Goal: Transaction & Acquisition: Purchase product/service

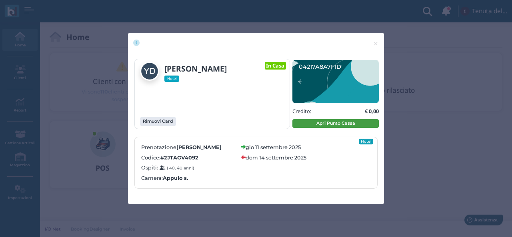
click at [315, 127] on button "Apri Punto Cassa" at bounding box center [335, 123] width 86 height 9
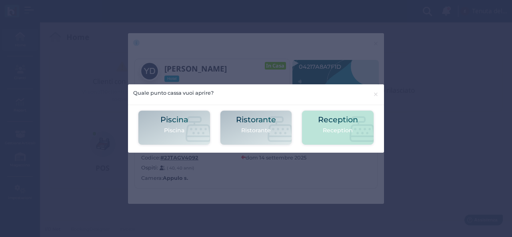
click at [317, 128] on div "Reception Reception" at bounding box center [337, 127] width 72 height 35
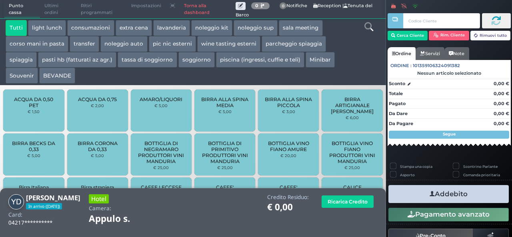
click at [135, 29] on button "extra cena" at bounding box center [134, 28] width 36 height 16
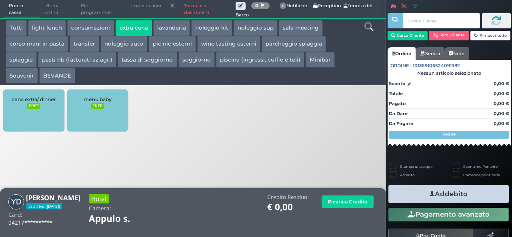
click at [46, 114] on div "cena extra/ dinner FREE" at bounding box center [33, 111] width 61 height 42
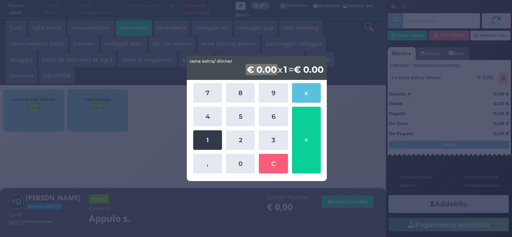
click at [204, 140] on button "1" at bounding box center [207, 140] width 29 height 20
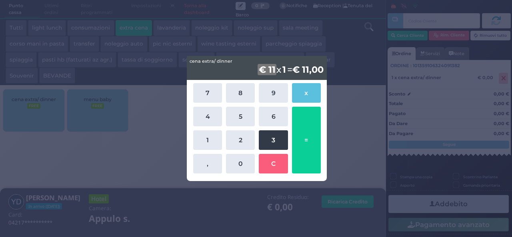
click at [277, 141] on button "3" at bounding box center [273, 140] width 29 height 20
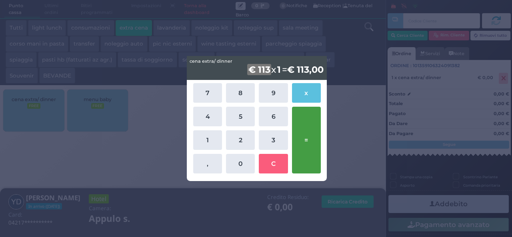
click at [308, 132] on button "=" at bounding box center [306, 140] width 29 height 67
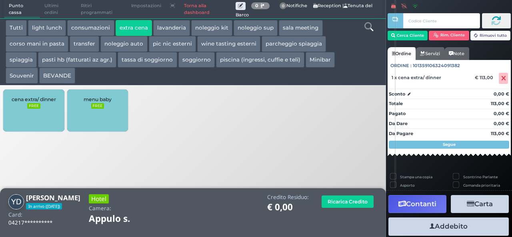
scroll to position [22, 0]
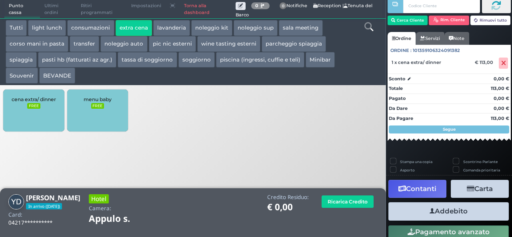
click at [451, 210] on button "Addebito" at bounding box center [448, 211] width 120 height 18
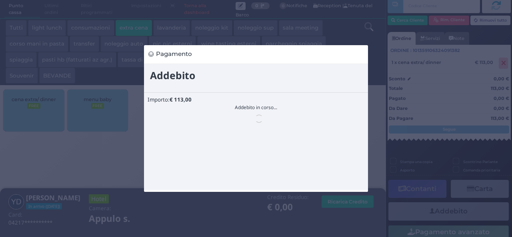
scroll to position [0, 0]
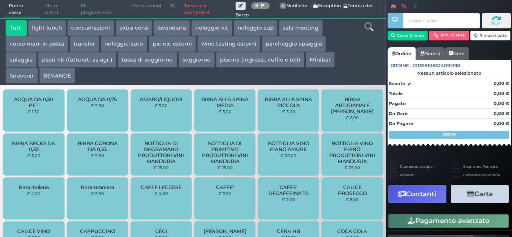
click at [131, 29] on button "extra cena" at bounding box center [134, 28] width 36 height 16
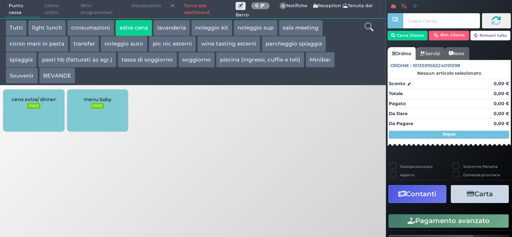
click at [55, 77] on button "BEVANDE" at bounding box center [57, 76] width 36 height 16
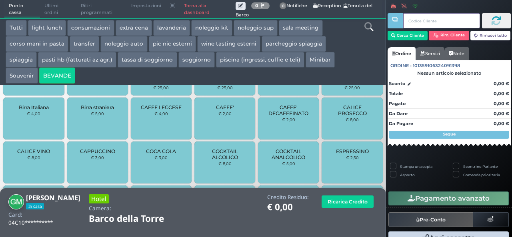
scroll to position [285, 0]
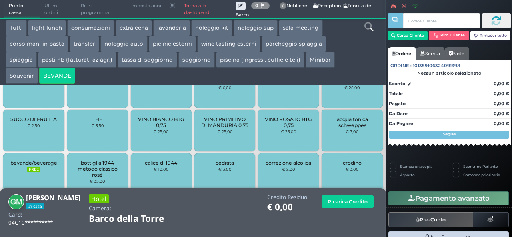
click at [42, 159] on div "bevande/beverage FREE" at bounding box center [33, 174] width 61 height 42
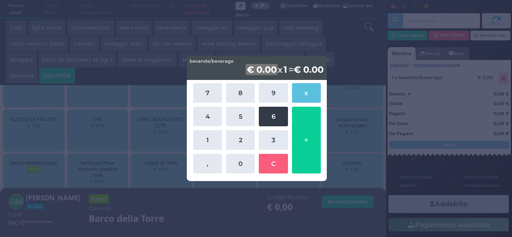
click at [271, 116] on button "6" at bounding box center [273, 117] width 29 height 20
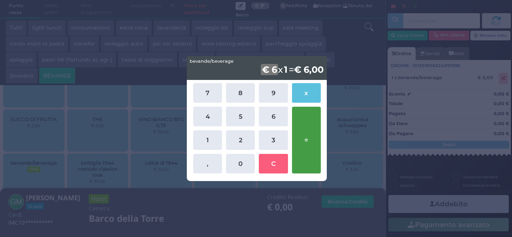
click at [307, 126] on button "=" at bounding box center [306, 140] width 29 height 67
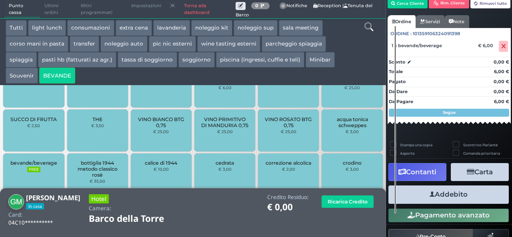
scroll to position [46, 0]
click at [452, 197] on button "Addebito" at bounding box center [448, 194] width 120 height 18
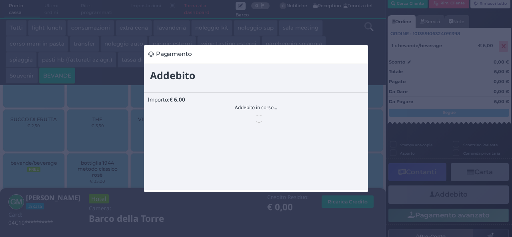
scroll to position [0, 0]
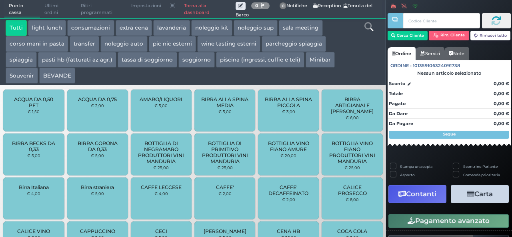
click at [66, 79] on button "BEVANDE" at bounding box center [57, 76] width 36 height 16
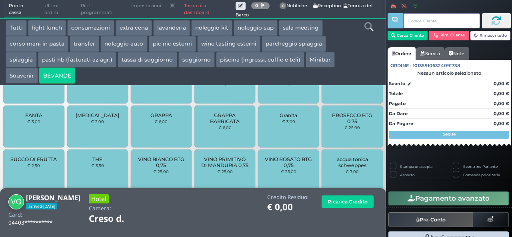
scroll to position [343, 0]
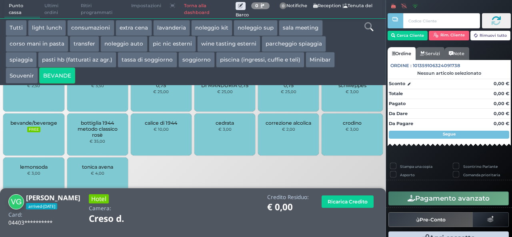
click at [52, 138] on div "bevande/beverage FREE" at bounding box center [33, 135] width 61 height 42
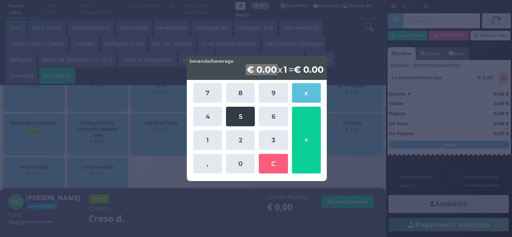
click at [243, 141] on button "2" at bounding box center [240, 140] width 29 height 20
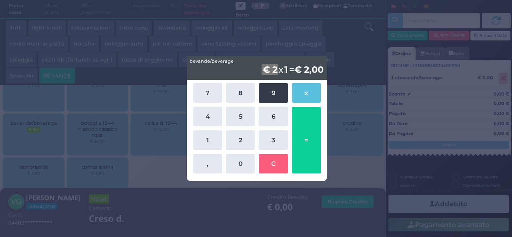
click at [274, 87] on button "9" at bounding box center [273, 93] width 29 height 20
click at [304, 131] on button "=" at bounding box center [306, 140] width 29 height 67
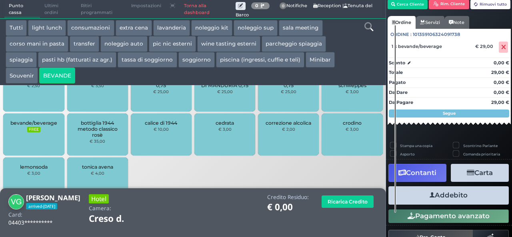
scroll to position [46, 0]
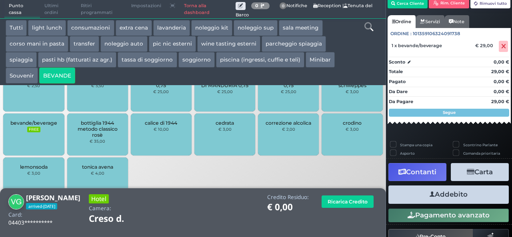
click at [447, 193] on button "Addebito" at bounding box center [448, 194] width 120 height 18
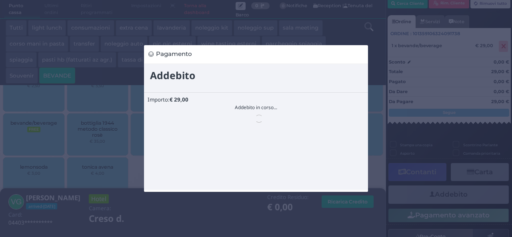
scroll to position [0, 0]
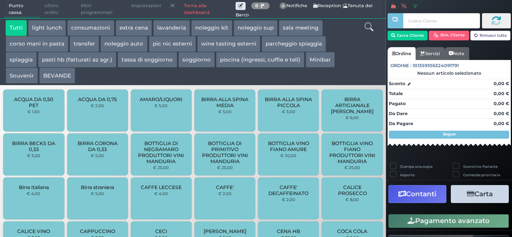
click at [147, 24] on button "extra cena" at bounding box center [134, 28] width 36 height 16
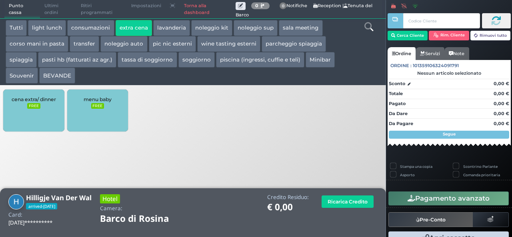
click at [34, 110] on div "cena extra/ dinner FREE" at bounding box center [33, 111] width 61 height 42
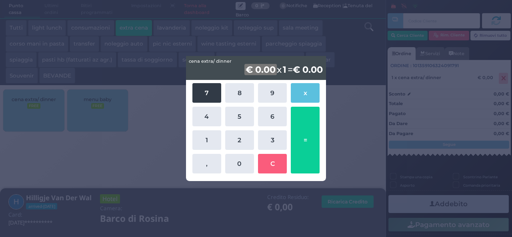
click at [214, 93] on button "7" at bounding box center [206, 93] width 29 height 20
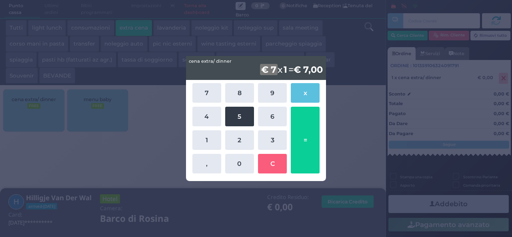
click at [241, 117] on button "5" at bounding box center [239, 117] width 29 height 20
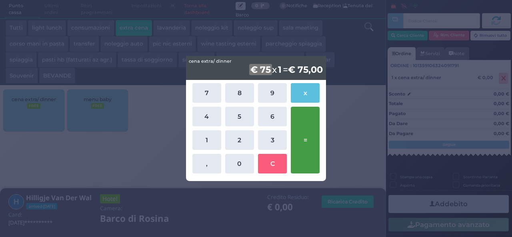
click at [305, 142] on button "=" at bounding box center [305, 140] width 29 height 67
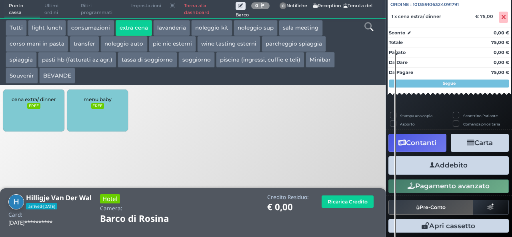
scroll to position [88, 0]
click at [454, 161] on button "Addebito" at bounding box center [448, 165] width 120 height 18
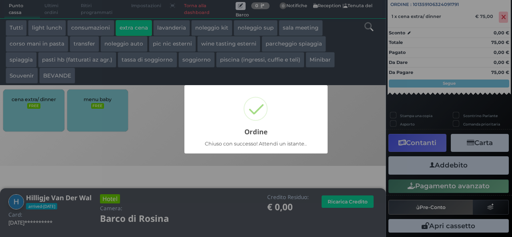
scroll to position [23, 0]
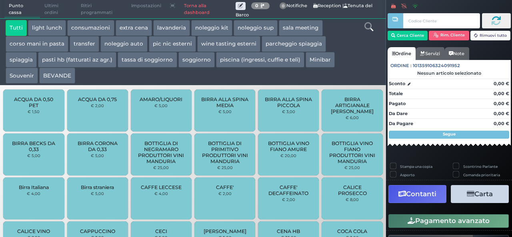
click at [66, 82] on button "BEVANDE" at bounding box center [57, 76] width 36 height 16
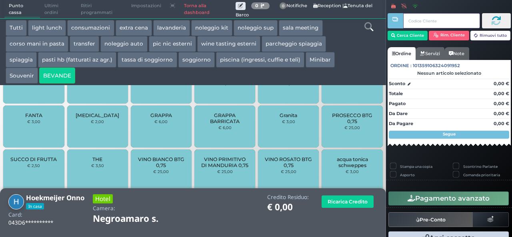
scroll to position [343, 0]
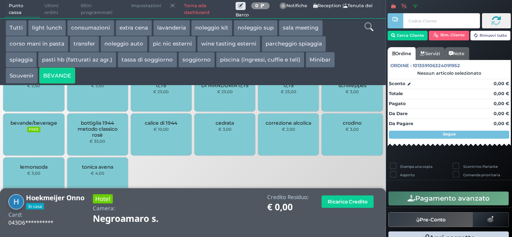
click at [42, 133] on div "bevande/beverage FREE" at bounding box center [33, 135] width 61 height 42
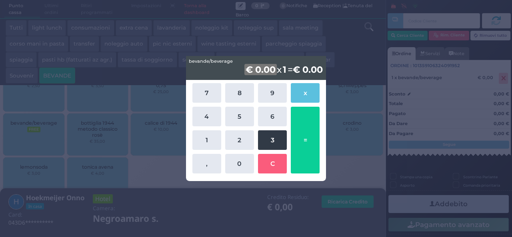
drag, startPoint x: 274, startPoint y: 143, endPoint x: 275, endPoint y: 138, distance: 4.9
click at [275, 144] on button "3" at bounding box center [272, 140] width 29 height 20
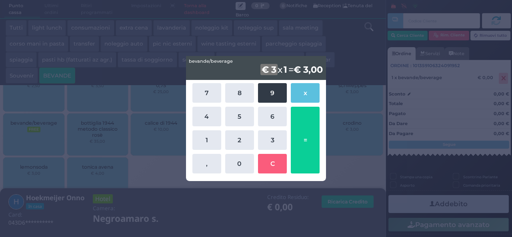
click at [275, 88] on button "9" at bounding box center [272, 93] width 29 height 20
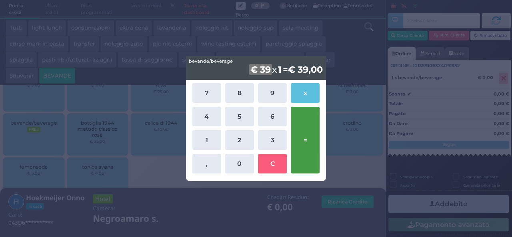
click at [312, 143] on button "=" at bounding box center [305, 140] width 29 height 67
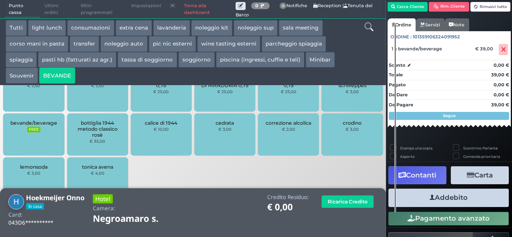
scroll to position [46, 0]
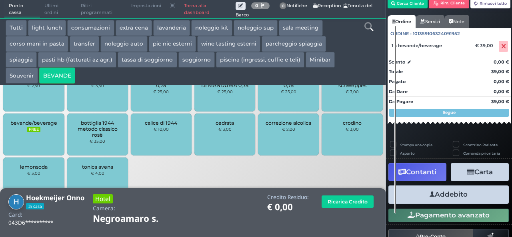
click at [446, 192] on button "Addebito" at bounding box center [448, 194] width 120 height 18
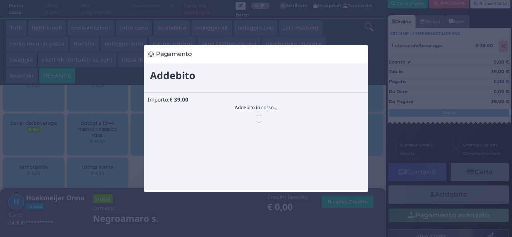
scroll to position [0, 0]
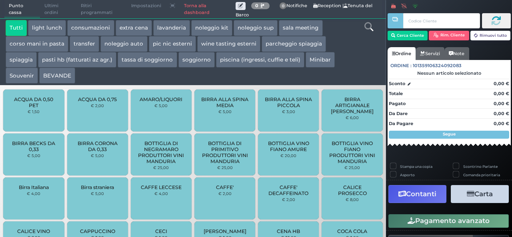
click at [133, 30] on button "extra cena" at bounding box center [134, 28] width 36 height 16
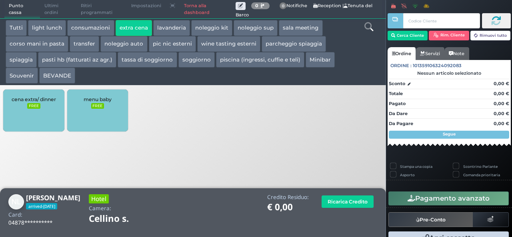
click at [44, 113] on div "cena extra/ dinner FREE" at bounding box center [33, 111] width 61 height 42
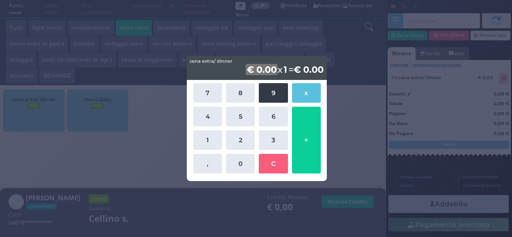
click at [271, 96] on button "9" at bounding box center [273, 93] width 29 height 20
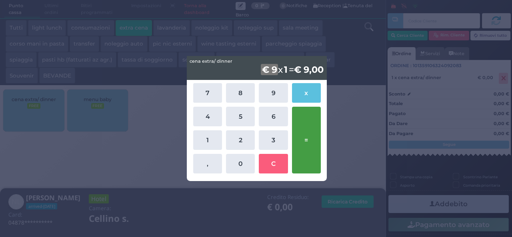
drag, startPoint x: 207, startPoint y: 92, endPoint x: 320, endPoint y: 123, distance: 117.0
click at [207, 91] on button "7" at bounding box center [207, 93] width 29 height 20
click at [307, 130] on button "=" at bounding box center [306, 140] width 29 height 67
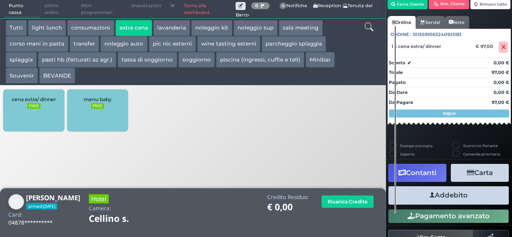
scroll to position [46, 0]
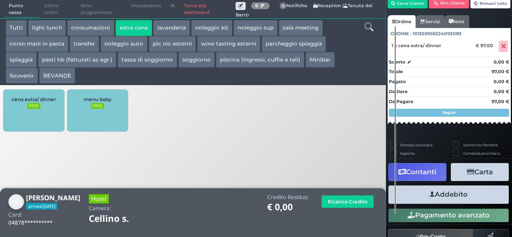
click at [468, 193] on button "Addebito" at bounding box center [448, 194] width 120 height 18
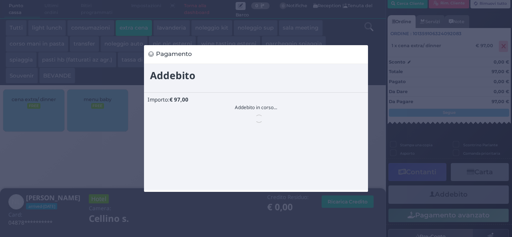
scroll to position [0, 0]
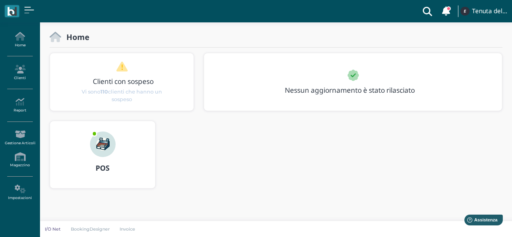
click at [98, 154] on img at bounding box center [103, 145] width 26 height 26
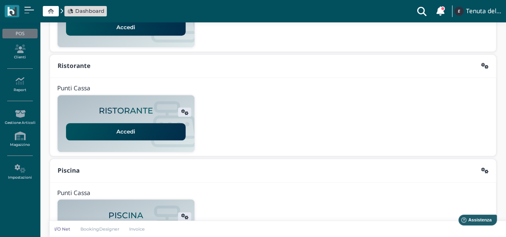
scroll to position [80, 0]
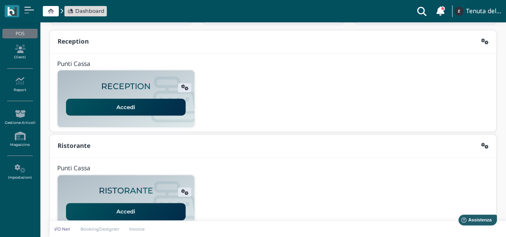
click at [127, 104] on link "Accedi" at bounding box center [126, 107] width 120 height 17
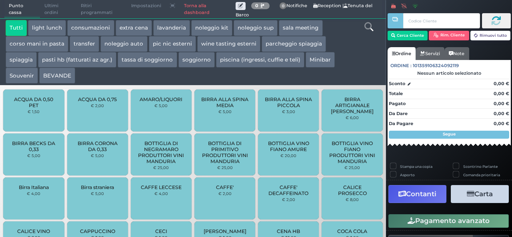
click at [58, 81] on button "BEVANDE" at bounding box center [57, 76] width 36 height 16
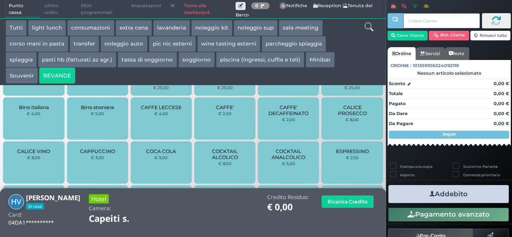
scroll to position [343, 0]
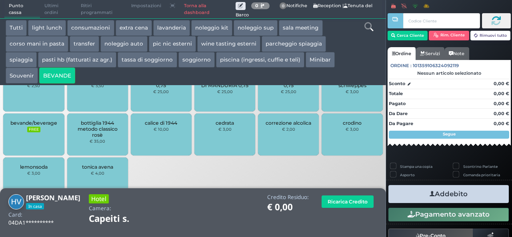
click at [38, 125] on span "bevande/beverage" at bounding box center [33, 123] width 47 height 6
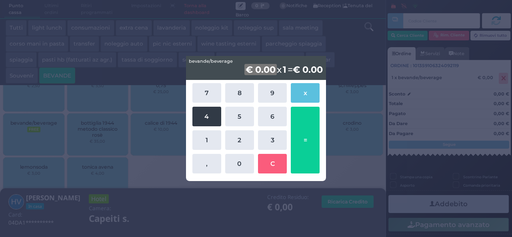
click at [209, 114] on button "4" at bounding box center [206, 117] width 29 height 20
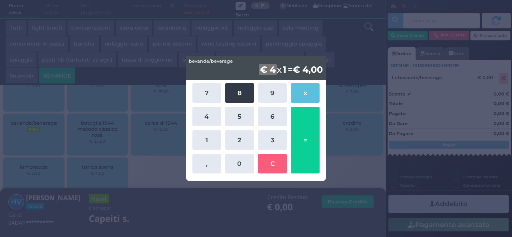
click at [231, 91] on button "8" at bounding box center [239, 93] width 29 height 20
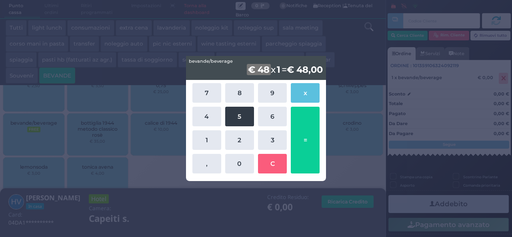
click at [237, 115] on button "5" at bounding box center [239, 117] width 29 height 20
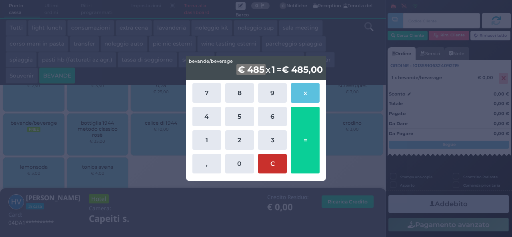
click at [274, 171] on button "C" at bounding box center [272, 164] width 29 height 20
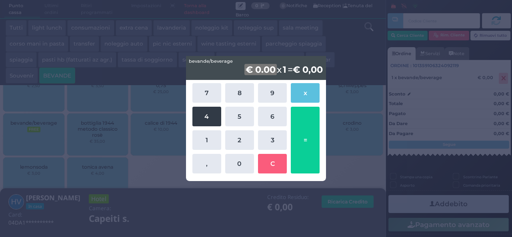
drag, startPoint x: 205, startPoint y: 112, endPoint x: 215, endPoint y: 107, distance: 11.5
click at [206, 112] on button "4" at bounding box center [206, 117] width 29 height 20
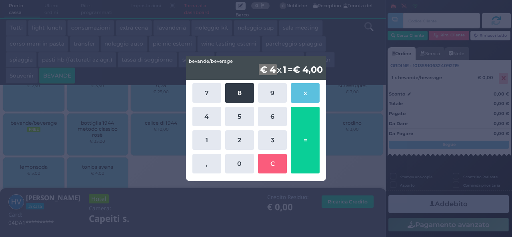
click at [241, 96] on button "8" at bounding box center [239, 93] width 29 height 20
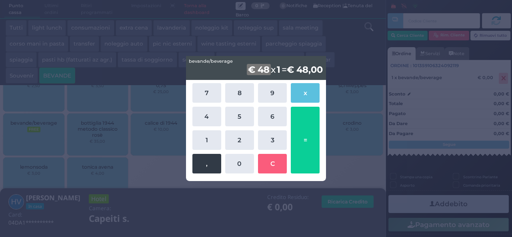
click at [212, 163] on button "," at bounding box center [206, 164] width 29 height 20
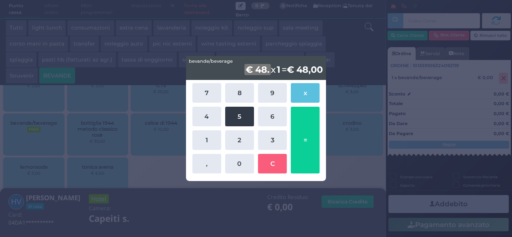
click at [244, 115] on button "5" at bounding box center [239, 117] width 29 height 20
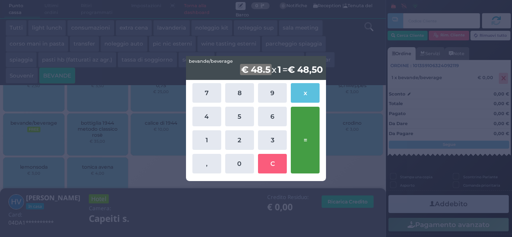
click at [299, 140] on button "=" at bounding box center [305, 140] width 29 height 67
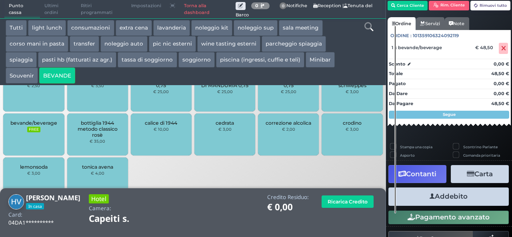
scroll to position [46, 0]
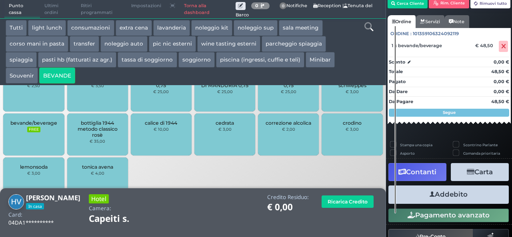
click at [459, 193] on button "Addebito" at bounding box center [448, 194] width 120 height 18
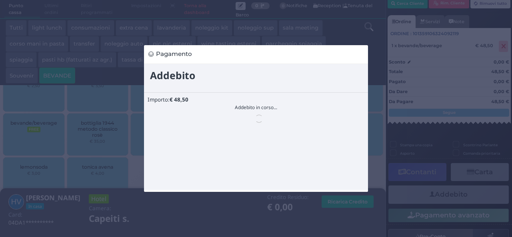
scroll to position [0, 0]
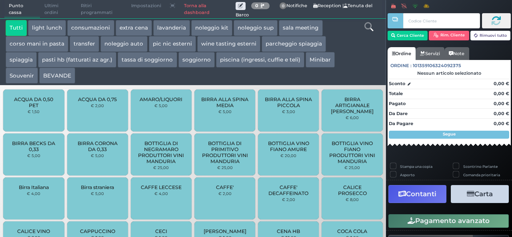
click at [132, 29] on button "extra cena" at bounding box center [134, 28] width 36 height 16
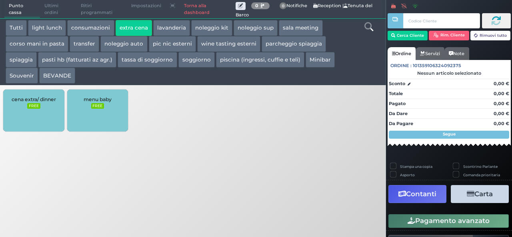
click at [227, 186] on div "Punto cassa Mappa Ultimi ordini Delivery Ritiri programmati Impostazioni Torna …" at bounding box center [256, 118] width 512 height 237
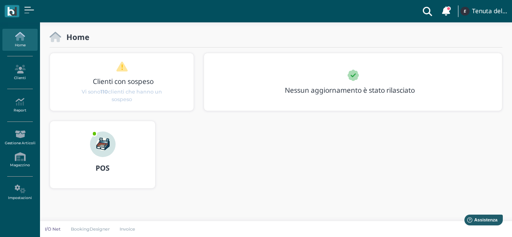
click at [110, 157] on div "POS" at bounding box center [102, 168] width 105 height 22
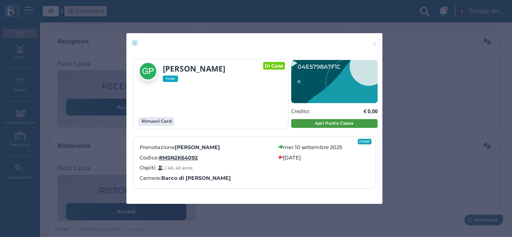
click at [320, 119] on button "Apri Punto Cassa" at bounding box center [334, 123] width 86 height 9
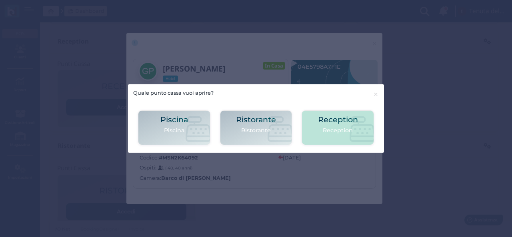
click at [325, 128] on p "Reception" at bounding box center [338, 130] width 40 height 8
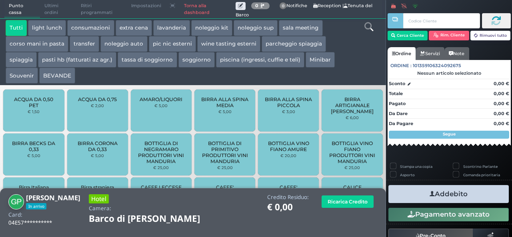
click at [127, 29] on button "extra cena" at bounding box center [134, 28] width 36 height 16
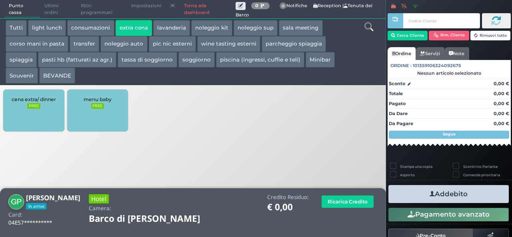
click at [39, 107] on small "FREE" at bounding box center [33, 106] width 13 height 6
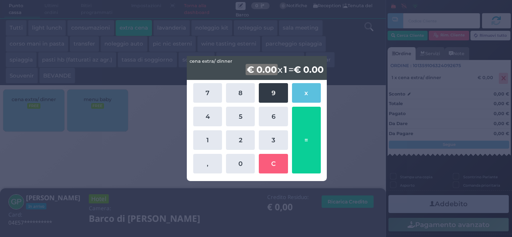
click at [279, 95] on button "9" at bounding box center [273, 93] width 29 height 20
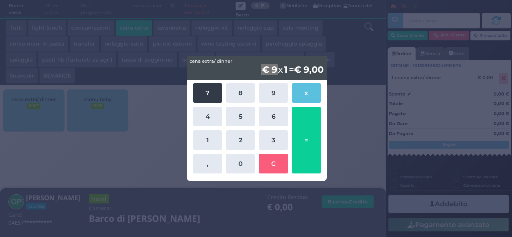
drag, startPoint x: 206, startPoint y: 94, endPoint x: 243, endPoint y: 105, distance: 39.1
click at [206, 94] on button "7" at bounding box center [207, 93] width 29 height 20
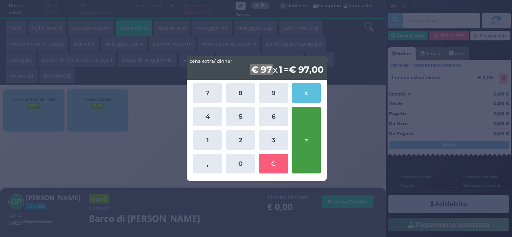
click at [310, 136] on button "=" at bounding box center [306, 140] width 29 height 67
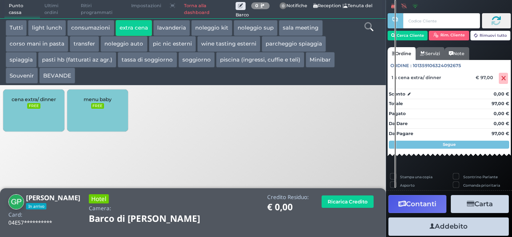
scroll to position [22, 0]
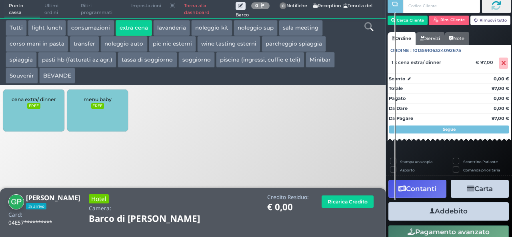
click at [450, 211] on button "Addebito" at bounding box center [448, 211] width 120 height 18
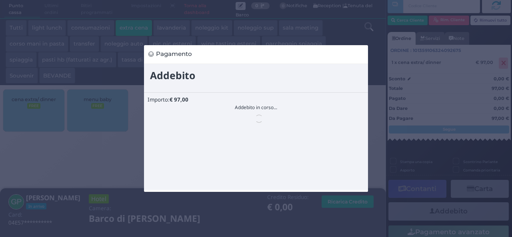
scroll to position [0, 0]
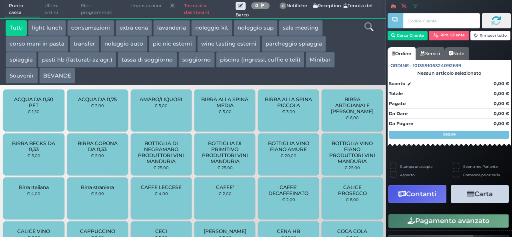
click at [127, 23] on button "extra cena" at bounding box center [134, 28] width 36 height 16
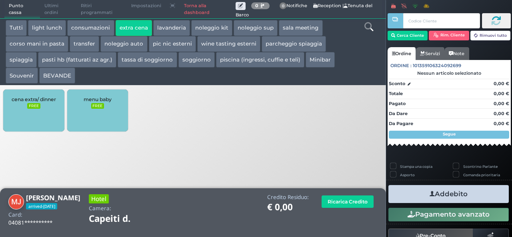
click at [45, 115] on div "cena extra/ dinner FREE" at bounding box center [33, 111] width 61 height 42
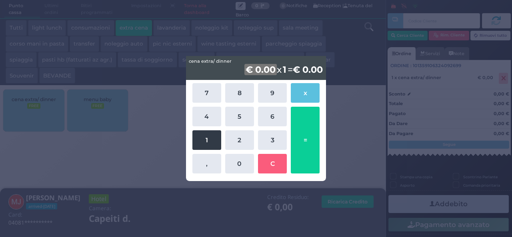
click at [216, 146] on button "1" at bounding box center [206, 140] width 29 height 20
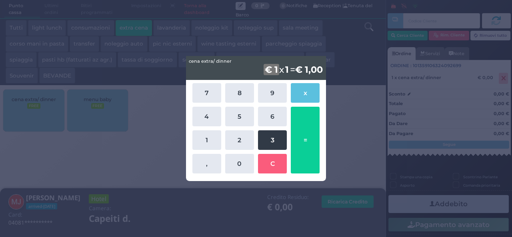
drag, startPoint x: 242, startPoint y: 171, endPoint x: 282, endPoint y: 136, distance: 53.0
click at [242, 169] on button "0" at bounding box center [239, 164] width 29 height 20
click at [274, 140] on button "3" at bounding box center [272, 140] width 29 height 20
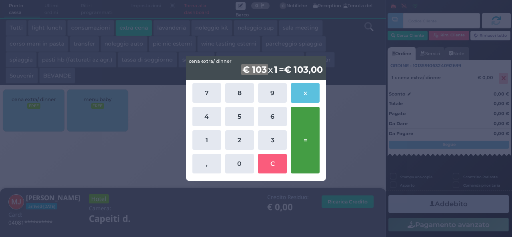
click at [309, 130] on button "=" at bounding box center [305, 140] width 29 height 67
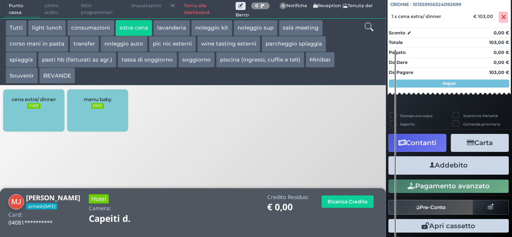
scroll to position [88, 0]
click at [450, 163] on button "Addebito" at bounding box center [448, 165] width 120 height 18
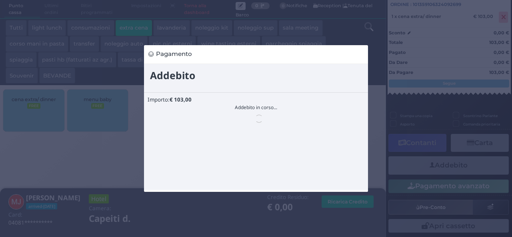
scroll to position [0, 0]
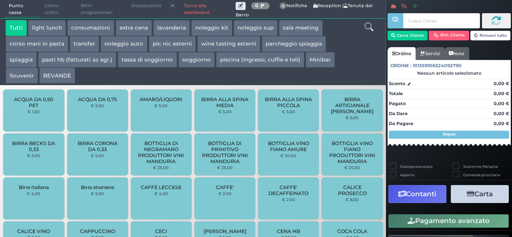
click at [128, 29] on button "extra cena" at bounding box center [134, 28] width 36 height 16
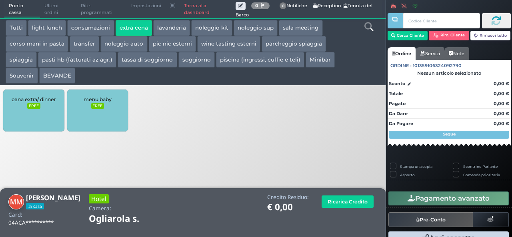
click at [36, 106] on small "FREE" at bounding box center [33, 106] width 13 height 6
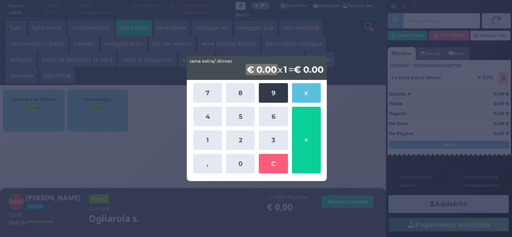
click at [275, 90] on button "9" at bounding box center [273, 93] width 29 height 20
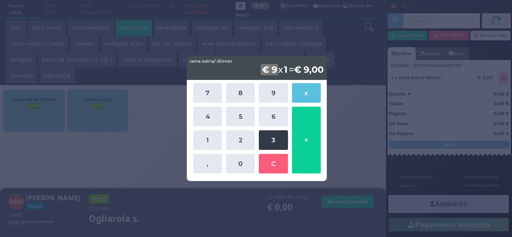
click at [273, 144] on button "3" at bounding box center [273, 140] width 29 height 20
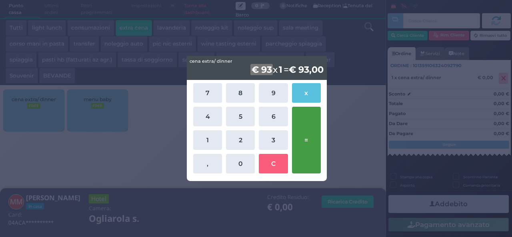
click at [306, 134] on button "=" at bounding box center [306, 140] width 29 height 67
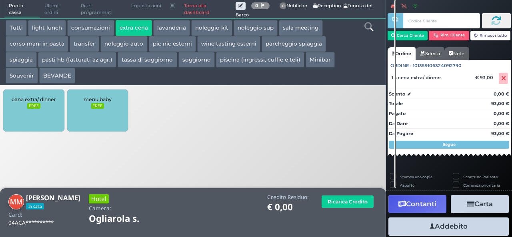
scroll to position [22, 0]
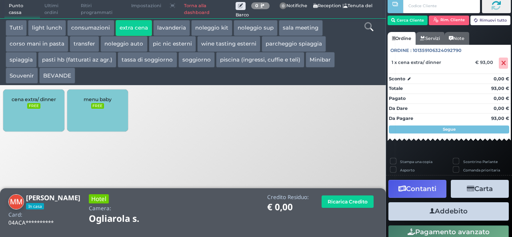
click at [460, 213] on button "Addebito" at bounding box center [448, 211] width 120 height 18
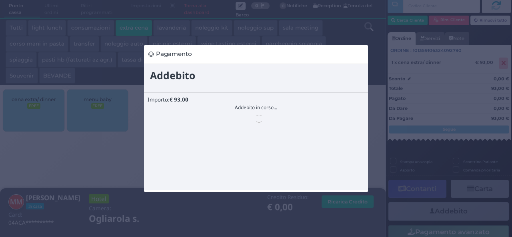
scroll to position [0, 0]
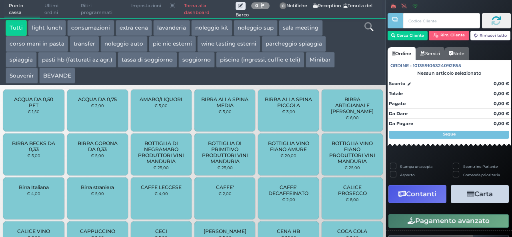
click at [147, 25] on button "extra cena" at bounding box center [134, 28] width 36 height 16
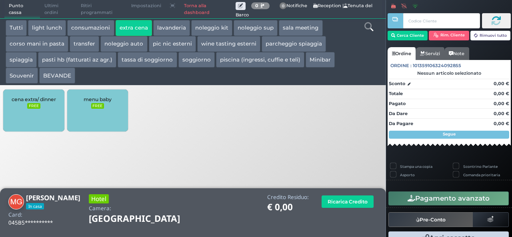
click at [53, 115] on div "cena extra/ dinner FREE" at bounding box center [33, 111] width 61 height 42
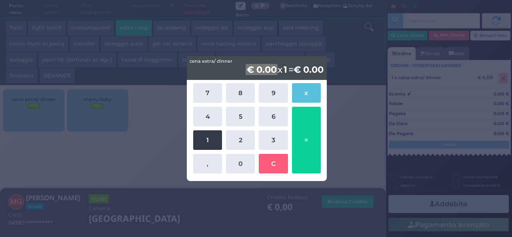
click at [198, 140] on button "1" at bounding box center [207, 140] width 29 height 20
click at [197, 138] on button "1" at bounding box center [207, 140] width 29 height 20
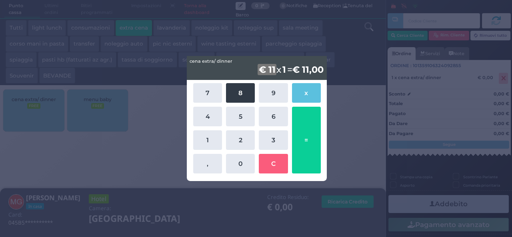
click at [235, 96] on button "8" at bounding box center [240, 93] width 29 height 20
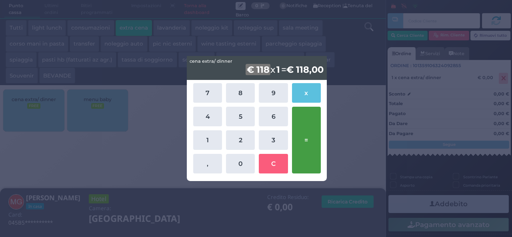
click at [317, 134] on button "=" at bounding box center [306, 140] width 29 height 67
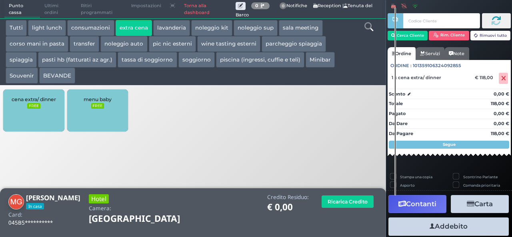
scroll to position [46, 0]
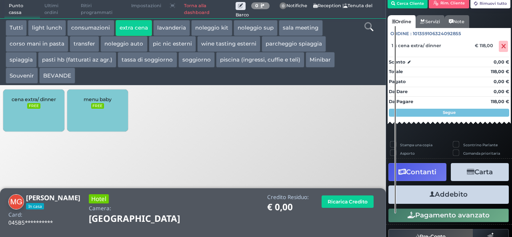
click at [458, 194] on button "Addebito" at bounding box center [448, 194] width 120 height 18
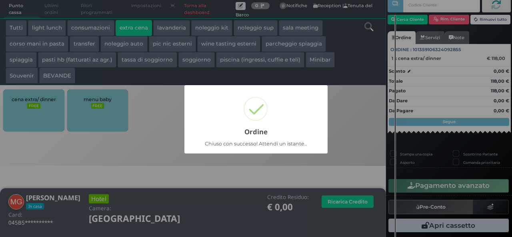
scroll to position [23, 0]
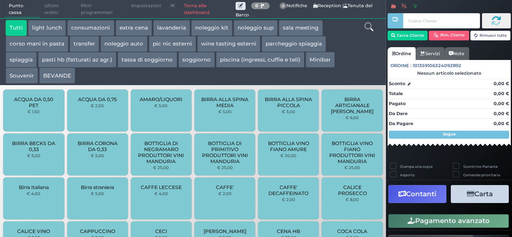
click at [141, 26] on button "extra cena" at bounding box center [134, 28] width 36 height 16
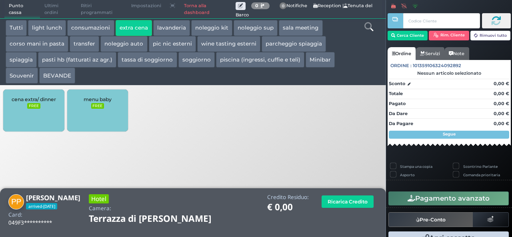
click at [41, 110] on div "cena extra/ dinner FREE" at bounding box center [33, 111] width 61 height 42
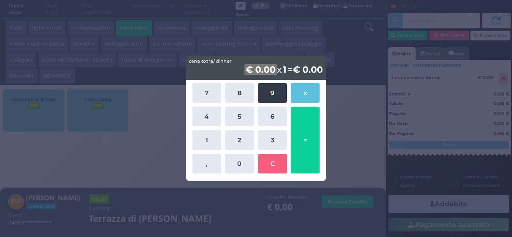
click at [279, 86] on button "9" at bounding box center [272, 93] width 29 height 20
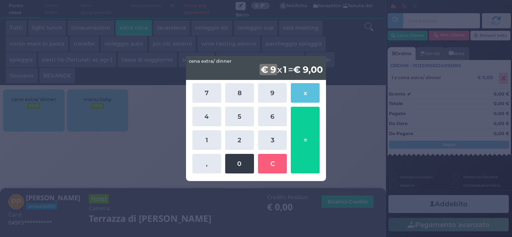
click at [245, 165] on button "0" at bounding box center [239, 164] width 29 height 20
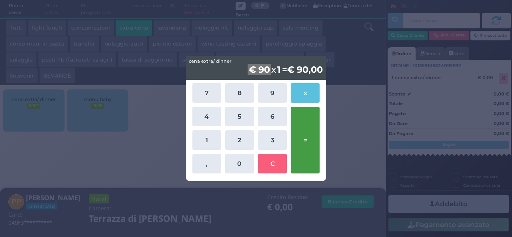
click at [302, 138] on button "=" at bounding box center [305, 140] width 29 height 67
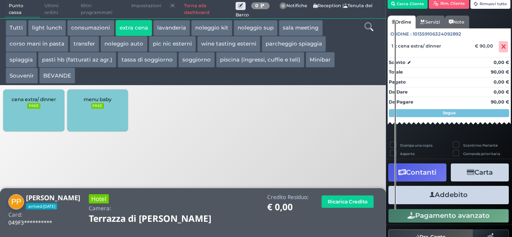
scroll to position [46, 0]
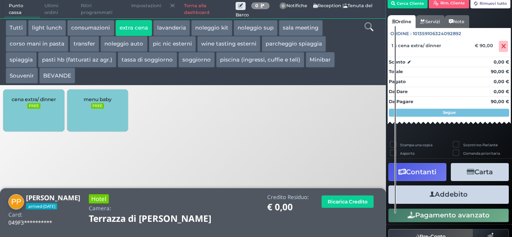
click at [449, 198] on button "Addebito" at bounding box center [448, 194] width 120 height 18
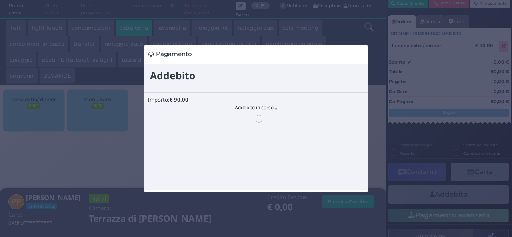
scroll to position [0, 0]
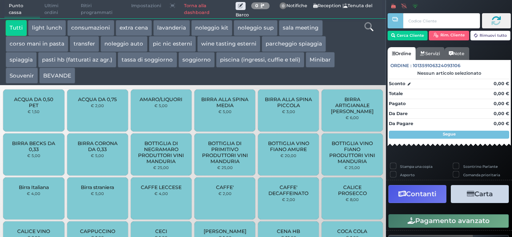
click at [137, 29] on button "extra cena" at bounding box center [134, 28] width 36 height 16
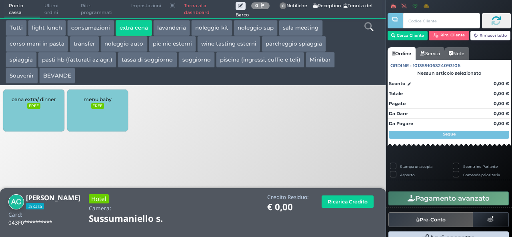
click at [44, 108] on div "cena extra/ dinner FREE" at bounding box center [33, 111] width 61 height 42
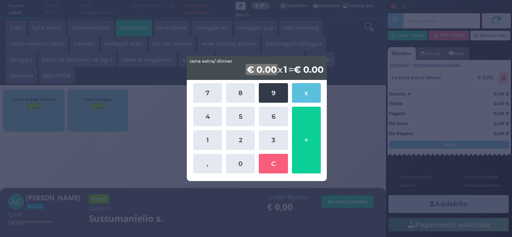
click at [267, 94] on button "9" at bounding box center [273, 93] width 29 height 20
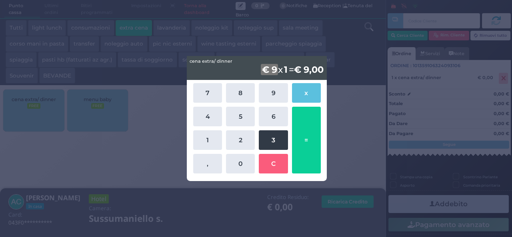
click at [271, 144] on button "3" at bounding box center [273, 140] width 29 height 20
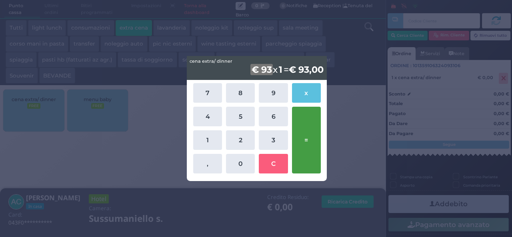
click at [308, 136] on button "=" at bounding box center [306, 140] width 29 height 67
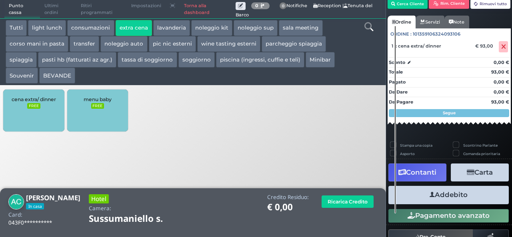
scroll to position [46, 0]
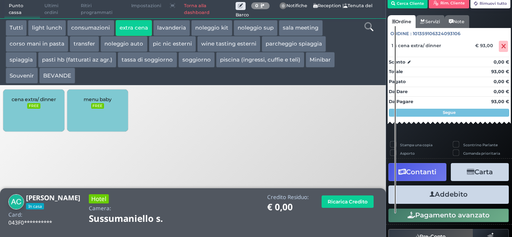
click at [440, 193] on button "Addebito" at bounding box center [448, 194] width 120 height 18
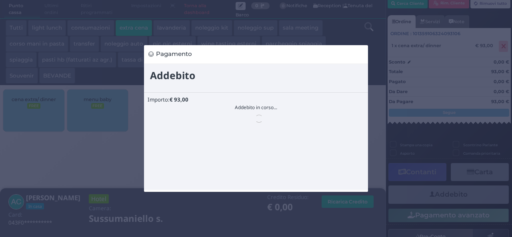
scroll to position [0, 0]
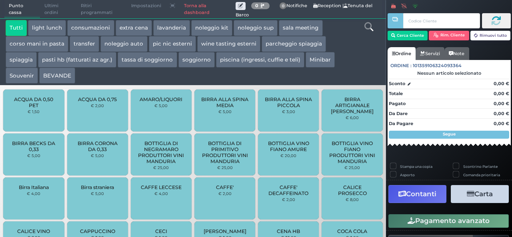
click at [140, 24] on button "extra cena" at bounding box center [134, 28] width 36 height 16
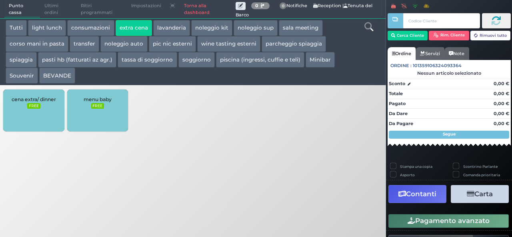
click at [36, 111] on div "cena extra/ dinner FREE" at bounding box center [33, 111] width 61 height 42
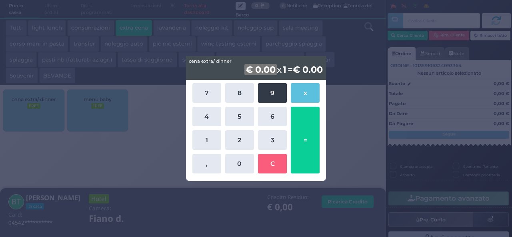
click at [273, 94] on button "9" at bounding box center [272, 93] width 29 height 20
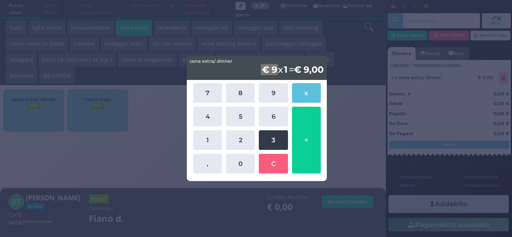
click at [274, 139] on button "3" at bounding box center [273, 140] width 29 height 20
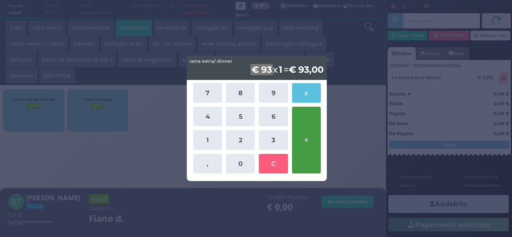
click at [307, 136] on button "=" at bounding box center [306, 140] width 29 height 67
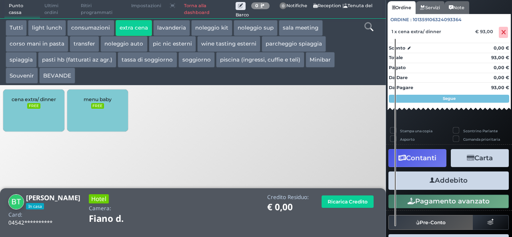
scroll to position [71, 0]
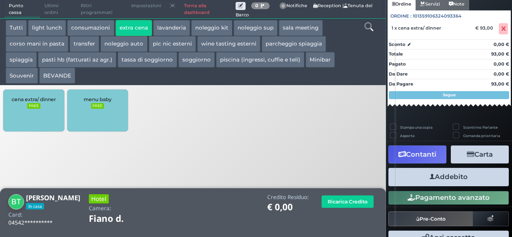
click at [456, 179] on button "Addebito" at bounding box center [448, 177] width 120 height 18
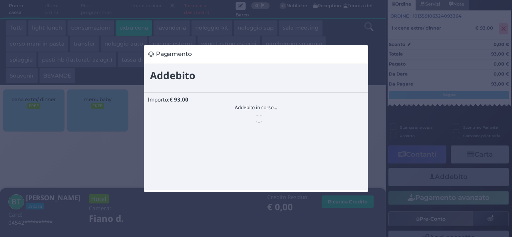
scroll to position [0, 0]
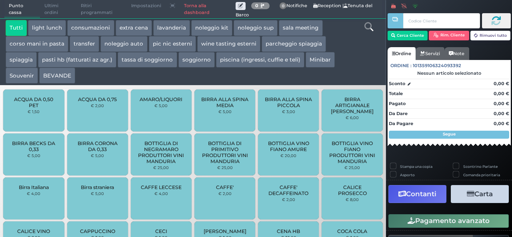
click at [130, 25] on button "extra cena" at bounding box center [134, 28] width 36 height 16
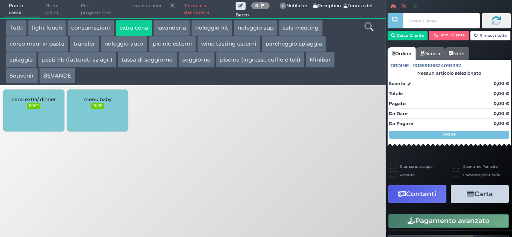
click at [37, 115] on div "cena extra/ dinner FREE" at bounding box center [33, 111] width 61 height 42
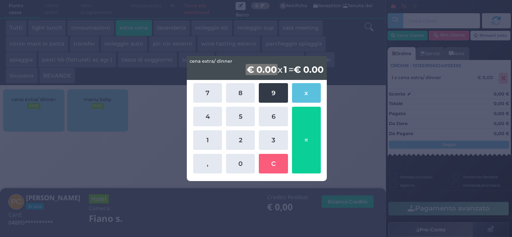
click at [274, 91] on button "9" at bounding box center [273, 93] width 29 height 20
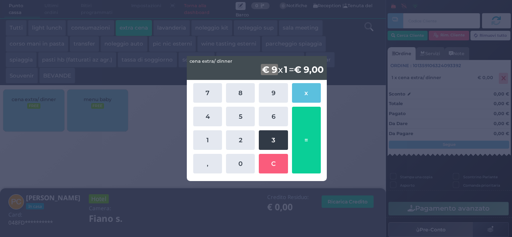
click at [278, 140] on button "3" at bounding box center [273, 140] width 29 height 20
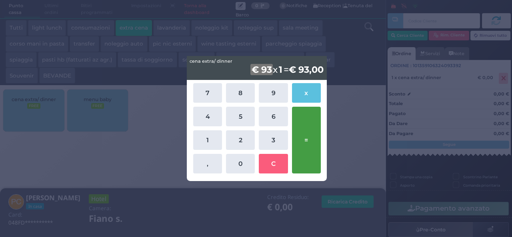
click at [313, 133] on button "=" at bounding box center [306, 140] width 29 height 67
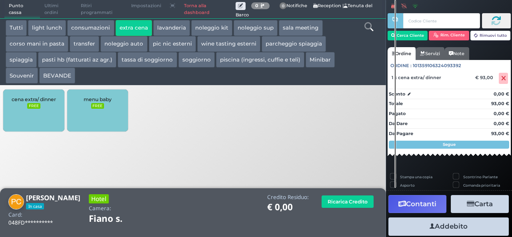
scroll to position [22, 0]
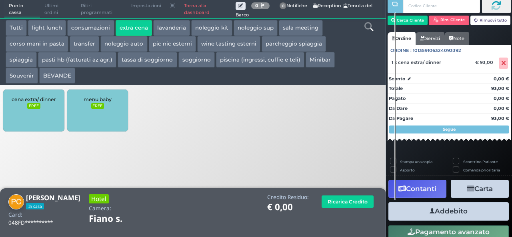
click at [445, 206] on button "Addebito" at bounding box center [448, 211] width 120 height 18
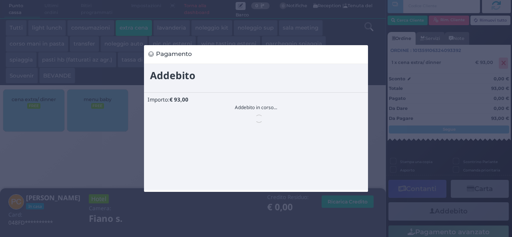
scroll to position [0, 0]
